Goal: Task Accomplishment & Management: Use online tool/utility

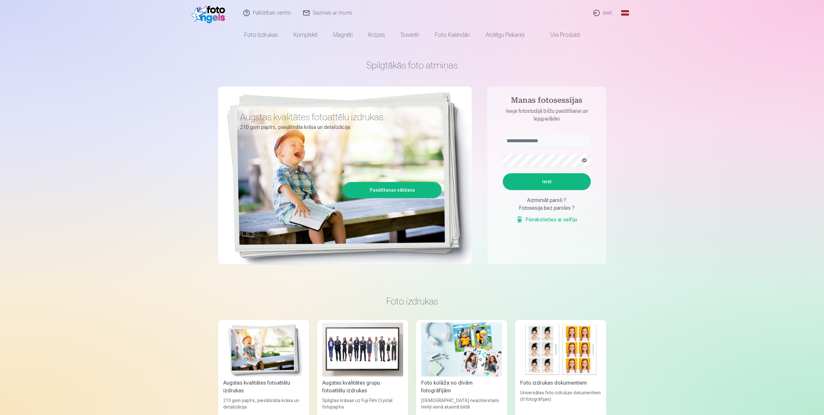
click at [626, 12] on link "Global" at bounding box center [624, 13] width 13 height 26
click at [600, 41] on link "Lithuanian (lt)" at bounding box center [595, 42] width 76 height 13
click at [571, 134] on aside "Mano fotosesijos Įeiti į fotostudiją nuotraukoms užsakyti ir parsisiųsti Įeiti …" at bounding box center [546, 176] width 119 height 178
click at [563, 137] on input "text" at bounding box center [547, 141] width 88 height 13
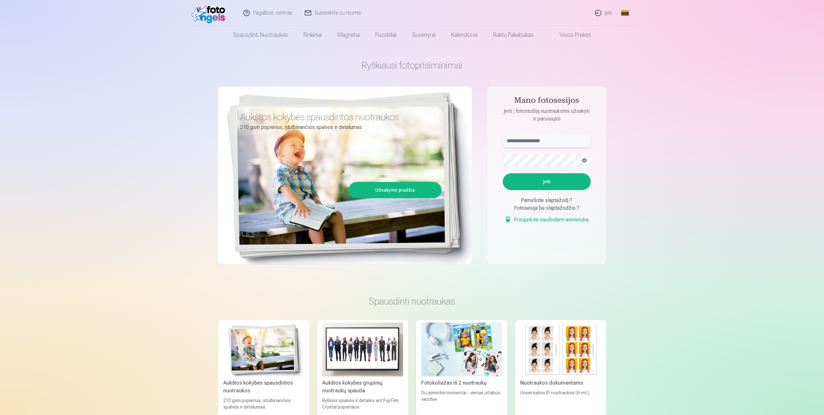
click at [562, 138] on input "text" at bounding box center [547, 141] width 88 height 13
paste input "******"
type input "******"
click at [503, 173] on button "Įeiti" at bounding box center [547, 181] width 88 height 17
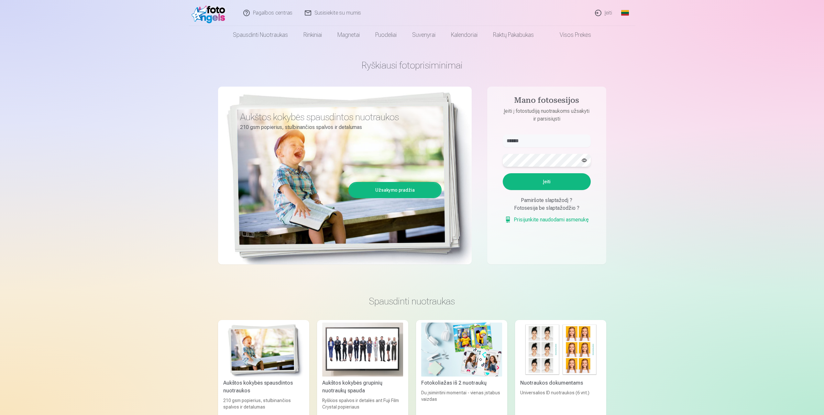
click at [495, 159] on aside "Mano fotosesijos Įeiti į fotostudiją nuotraukoms užsakyti ir parsisiųsti ******…" at bounding box center [546, 176] width 119 height 178
click at [503, 173] on button "Įeiti" at bounding box center [547, 181] width 88 height 17
click at [543, 209] on div "Fotosesija be slaptažodžio ?" at bounding box center [547, 208] width 88 height 8
click at [541, 181] on button "Įeiti" at bounding box center [547, 181] width 88 height 17
click at [547, 209] on div "Fotosesija be slaptažodžio ?" at bounding box center [547, 208] width 88 height 8
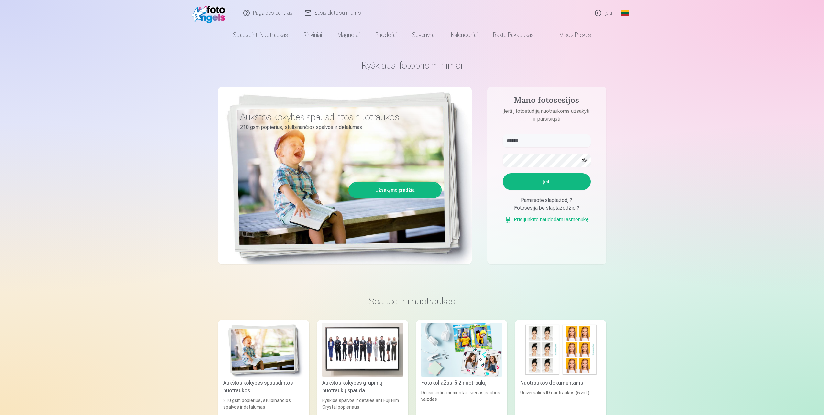
click at [547, 201] on div "Pamiršote slaptažodį ?" at bounding box center [547, 201] width 88 height 8
click at [538, 201] on div "Pamiršote slaptažodį ?" at bounding box center [547, 201] width 88 height 8
drag, startPoint x: 538, startPoint y: 201, endPoint x: 534, endPoint y: 206, distance: 6.5
click at [534, 206] on div "Fotosesija be slaptažodžio ?" at bounding box center [547, 208] width 88 height 8
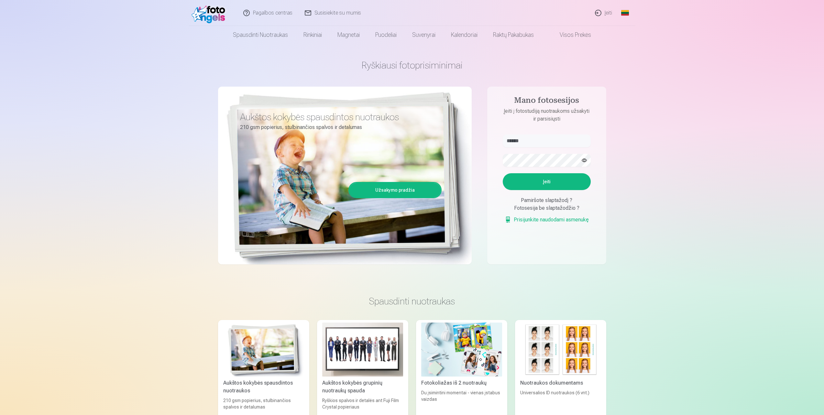
click at [534, 220] on link "Prisijunkite naudodami asmenukę" at bounding box center [547, 220] width 84 height 8
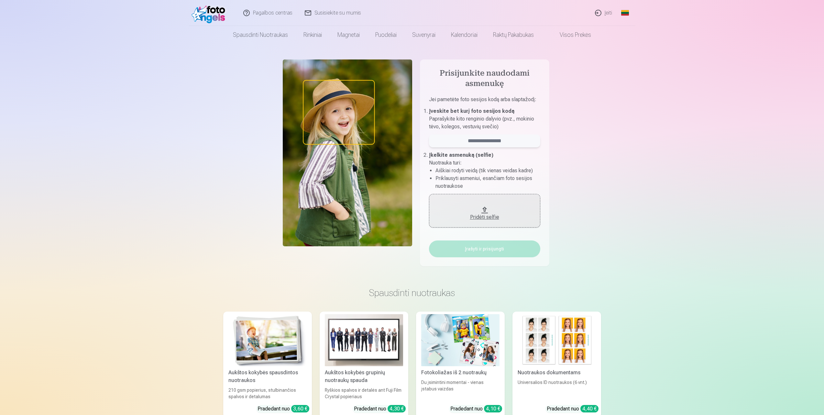
click at [494, 141] on input "email" at bounding box center [484, 141] width 111 height 13
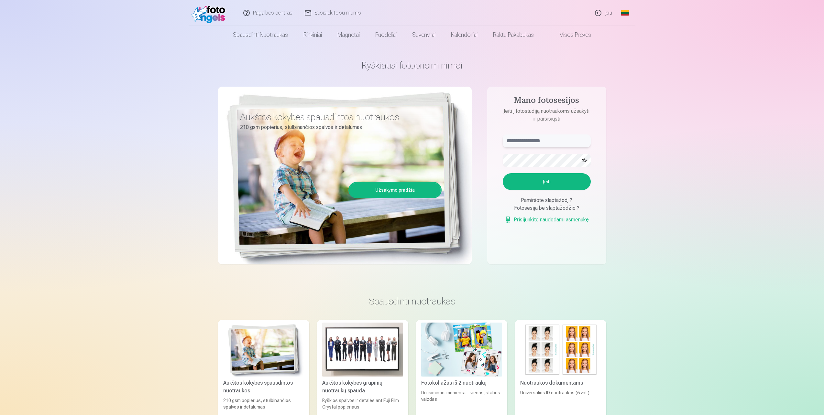
click at [535, 137] on input "text" at bounding box center [547, 141] width 88 height 13
click at [536, 139] on input "text" at bounding box center [547, 141] width 88 height 13
click at [555, 140] on input "text" at bounding box center [547, 141] width 88 height 13
click at [538, 141] on input "text" at bounding box center [547, 141] width 88 height 13
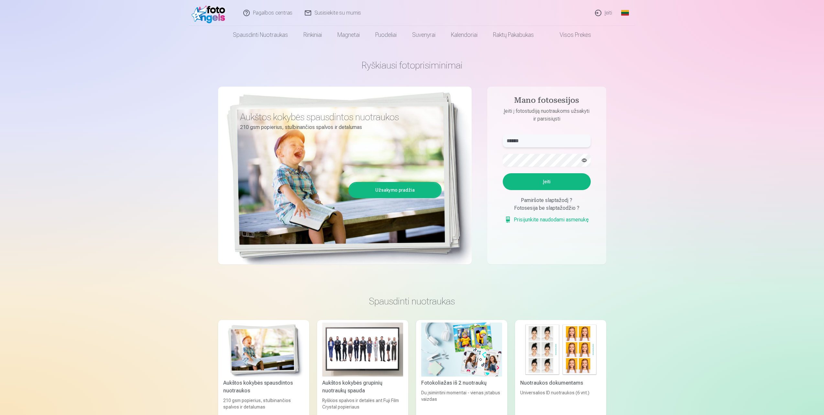
type input "******"
click at [532, 179] on button "Įeiti" at bounding box center [547, 181] width 88 height 17
click at [496, 161] on form "****** Kažkas nutiko ne taip. Bandykite dar kartą. Įeiti Pamiršote slaptažodį ?…" at bounding box center [546, 183] width 101 height 96
click at [529, 177] on button "Įeiti" at bounding box center [547, 181] width 88 height 17
click at [587, 162] on button "button" at bounding box center [584, 160] width 12 height 12
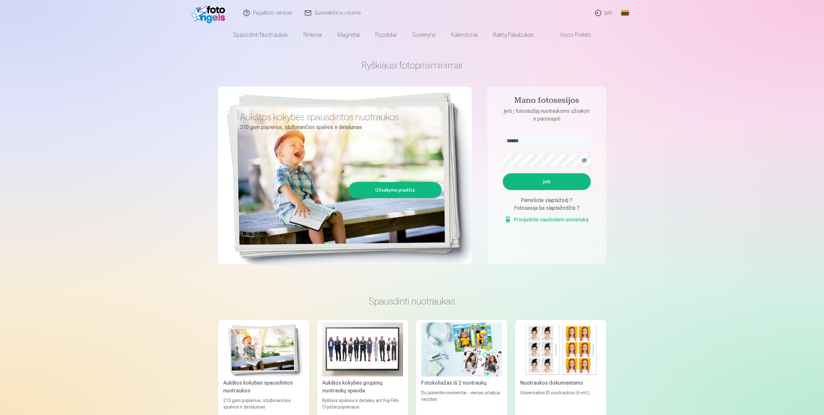
click at [529, 224] on link "Prisijunkite naudodami asmenukę" at bounding box center [547, 220] width 84 height 8
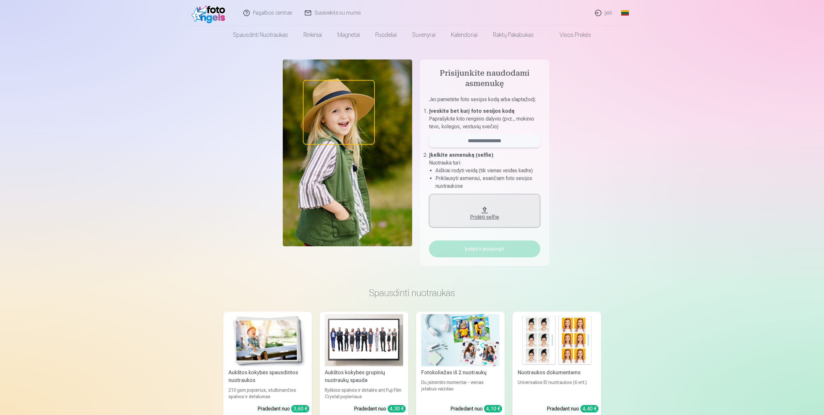
click at [480, 143] on input "email" at bounding box center [484, 141] width 111 height 13
type input "**"
click at [355, 125] on img at bounding box center [347, 153] width 129 height 187
click at [493, 86] on h4 "Prisijunkite naudodami asmenukę" at bounding box center [484, 79] width 111 height 21
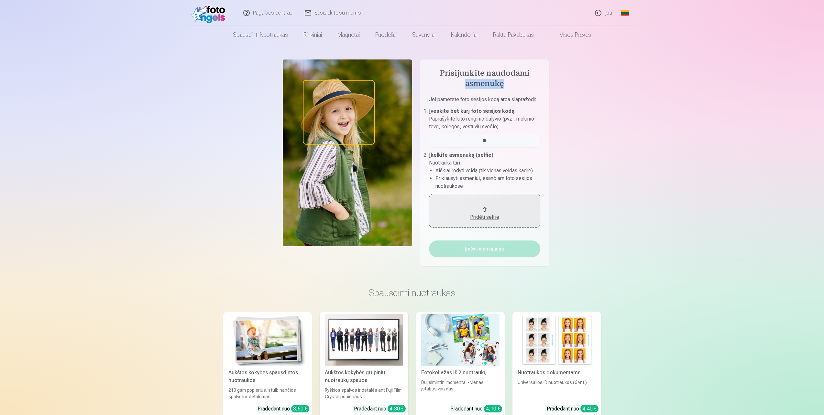
click at [493, 86] on h4 "Prisijunkite naudodami asmenukę" at bounding box center [484, 79] width 111 height 21
drag, startPoint x: 493, startPoint y: 86, endPoint x: 488, endPoint y: 81, distance: 7.8
click at [488, 81] on h4 "Prisijunkite naudodami asmenukę" at bounding box center [484, 79] width 111 height 21
click at [479, 99] on p "Jei pametėte foto sesijos kodą arba slaptažodį :" at bounding box center [484, 102] width 111 height 12
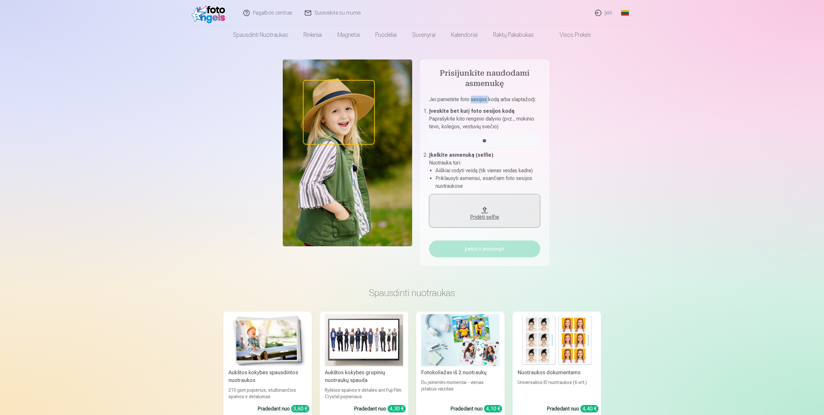
click at [479, 99] on p "Jei pametėte foto sesijos kodą arba slaptažodį :" at bounding box center [484, 102] width 111 height 12
